Goal: Transaction & Acquisition: Download file/media

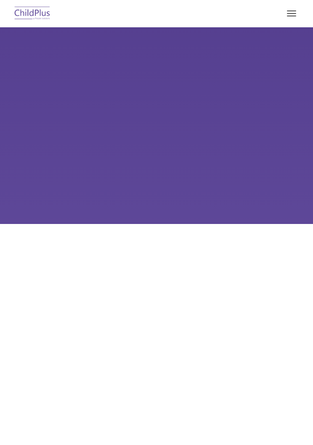
type input ""
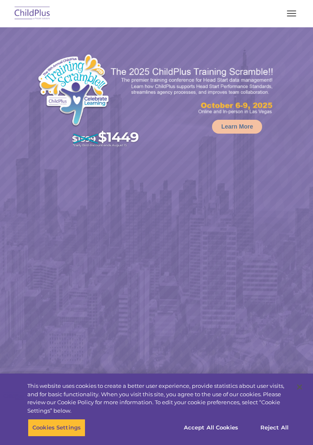
select select "MEDIUM"
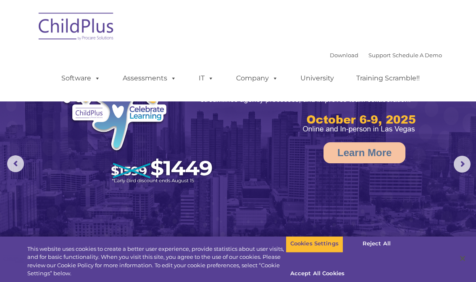
click at [312, 58] on link "Download" at bounding box center [344, 55] width 29 height 7
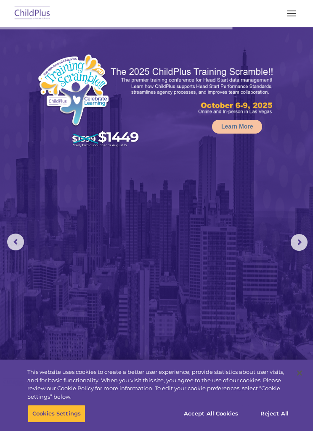
click at [291, 13] on button "button" at bounding box center [292, 13] width 18 height 13
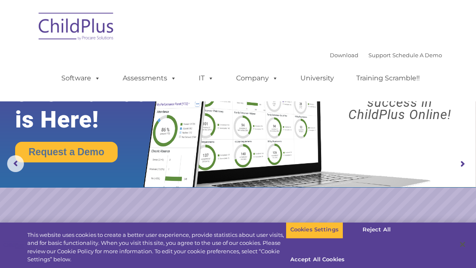
click at [312, 55] on link "Download" at bounding box center [344, 55] width 29 height 7
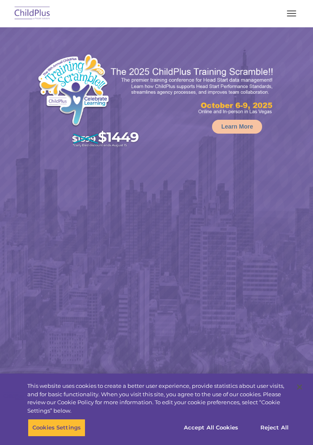
select select "MEDIUM"
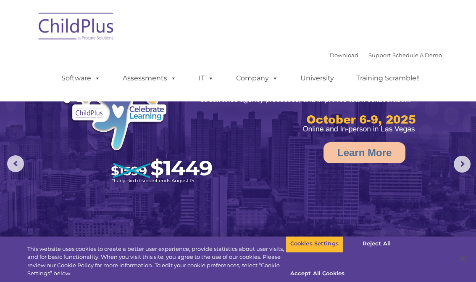
click at [312, 48] on div "Download Support | Schedule A Demo  MENU MENU Software ChildPlus: The original…" at bounding box center [238, 50] width 408 height 89
click at [312, 58] on link "Download" at bounding box center [344, 55] width 29 height 7
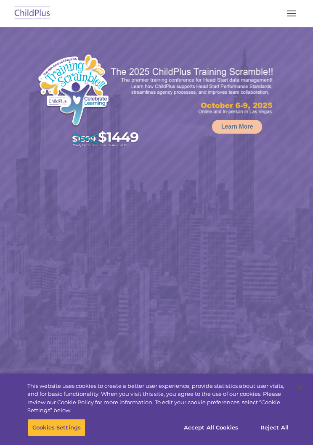
select select "MEDIUM"
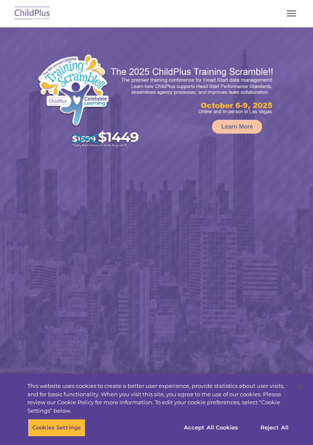
select select "MEDIUM"
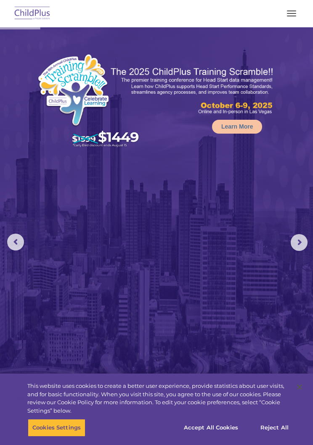
click at [292, 16] on span "button" at bounding box center [291, 16] width 9 height 1
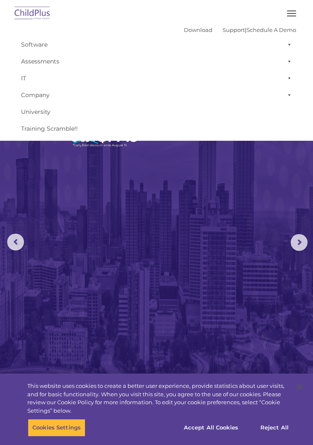
click at [50, 66] on link "Assessments" at bounding box center [156, 61] width 279 height 17
click at [192, 284] on img at bounding box center [156, 233] width 313 height 412
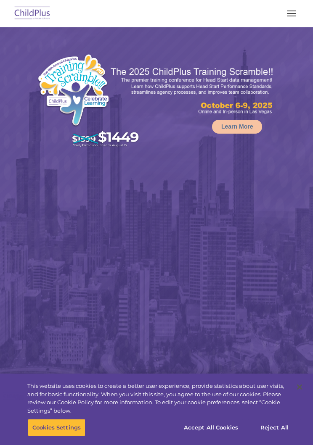
select select "MEDIUM"
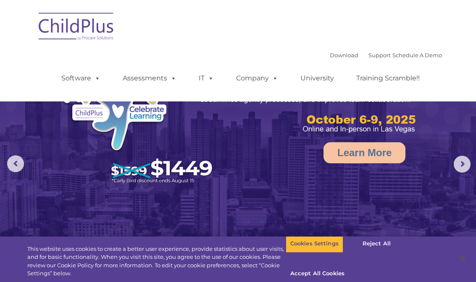
click at [312, 54] on link "Download" at bounding box center [344, 55] width 29 height 7
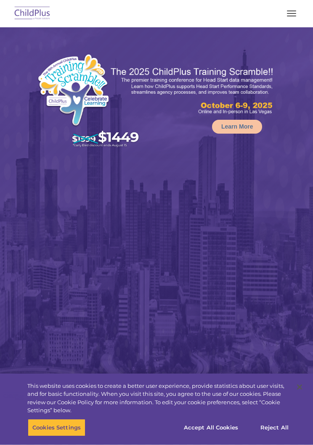
select select "MEDIUM"
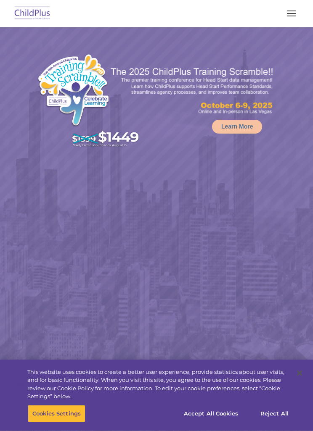
select select "MEDIUM"
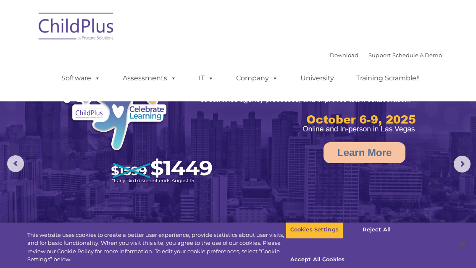
click at [312, 57] on link "Download" at bounding box center [344, 55] width 29 height 7
